Goal: Transaction & Acquisition: Purchase product/service

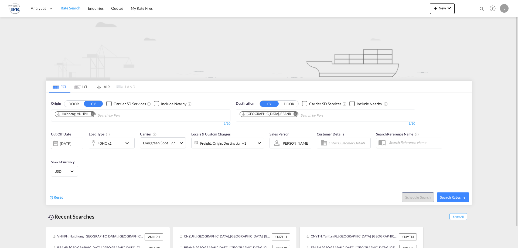
click at [114, 114] on input "Chips input." at bounding box center [123, 115] width 51 height 9
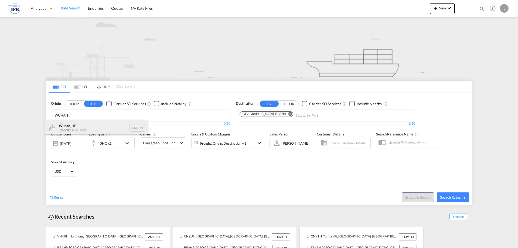
type input "WUHAN"
click at [80, 127] on div "Wuhan , HB China CNNHN" at bounding box center [96, 128] width 103 height 16
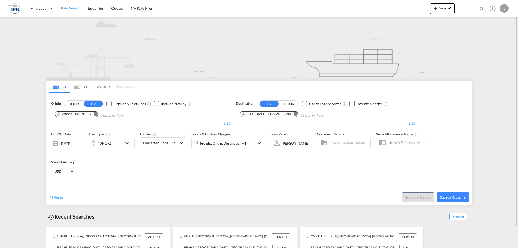
click at [293, 115] on md-icon "Remove" at bounding box center [295, 114] width 4 height 4
drag, startPoint x: 253, startPoint y: 128, endPoint x: 252, endPoint y: 168, distance: 39.9
click at [252, 168] on body "Analytics Reports Rate Search Enquiries Quotes My Rate Files Analytics" at bounding box center [259, 124] width 518 height 248
click at [265, 116] on input "COLAERT" at bounding box center [265, 115] width 51 height 9
click at [261, 117] on input "COLAERT" at bounding box center [265, 115] width 51 height 9
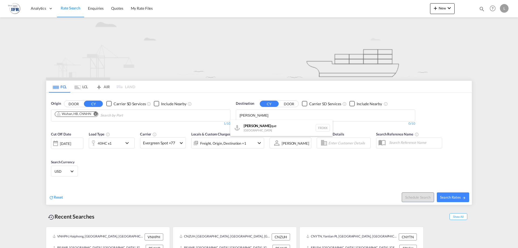
type input "DUNKER"
click at [245, 127] on div "Dunker que France FRDKK" at bounding box center [281, 128] width 103 height 16
click at [101, 143] on div "40HC x1" at bounding box center [105, 143] width 14 height 8
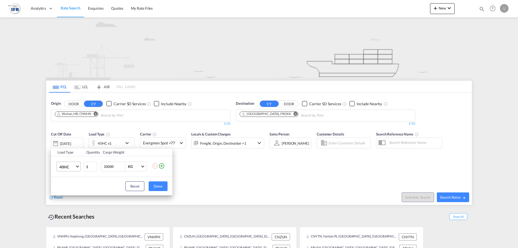
click at [79, 166] on md-select-value "40HC" at bounding box center [70, 166] width 22 height 9
click at [64, 145] on md-option "20GP" at bounding box center [73, 140] width 37 height 13
click at [161, 187] on button "Done" at bounding box center [158, 186] width 19 height 10
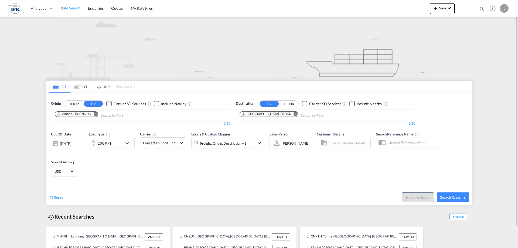
click at [71, 144] on div "18 Aug 2025" at bounding box center [65, 143] width 11 height 5
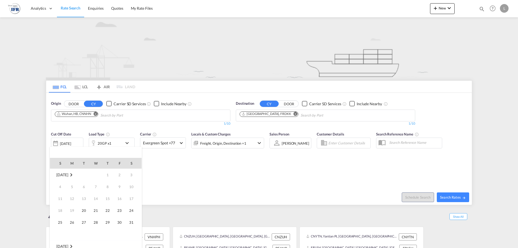
click at [66, 138] on div at bounding box center [259, 124] width 518 height 248
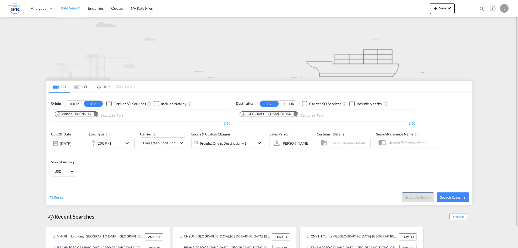
click at [68, 140] on div "18 Aug 2025" at bounding box center [67, 143] width 32 height 11
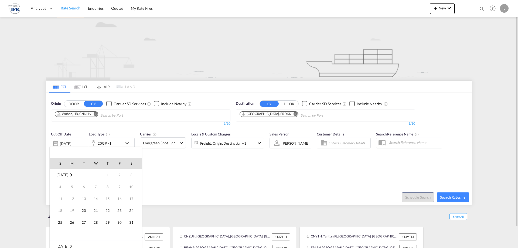
scroll to position [214, 0]
click at [64, 176] on span "Aug 2025" at bounding box center [62, 174] width 12 height 5
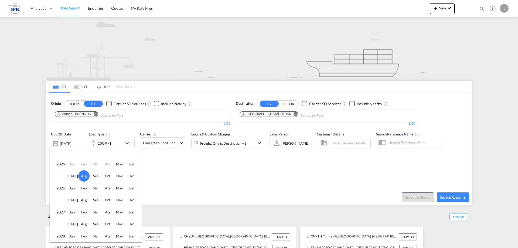
click at [108, 164] on td "Apr" at bounding box center [108, 164] width 12 height 12
click at [184, 182] on div at bounding box center [259, 124] width 518 height 248
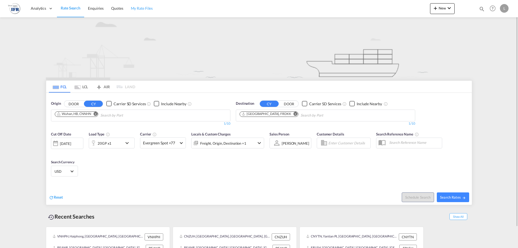
click at [137, 8] on span "My Rate Files" at bounding box center [142, 8] width 22 height 5
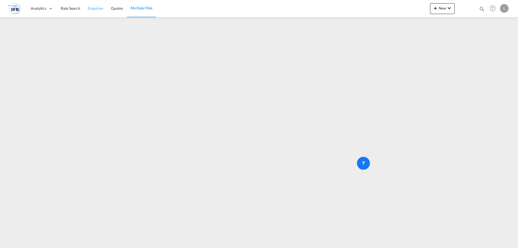
click at [94, 8] on span "Enquiries" at bounding box center [96, 8] width 16 height 5
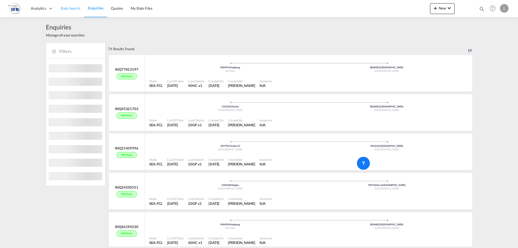
click at [67, 8] on span "Rate Search" at bounding box center [70, 8] width 19 height 5
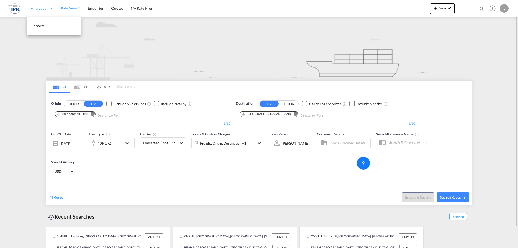
click at [44, 10] on span "Analytics" at bounding box center [38, 8] width 15 height 5
click at [42, 24] on span "Reports" at bounding box center [37, 25] width 13 height 5
